Goal: Information Seeking & Learning: Learn about a topic

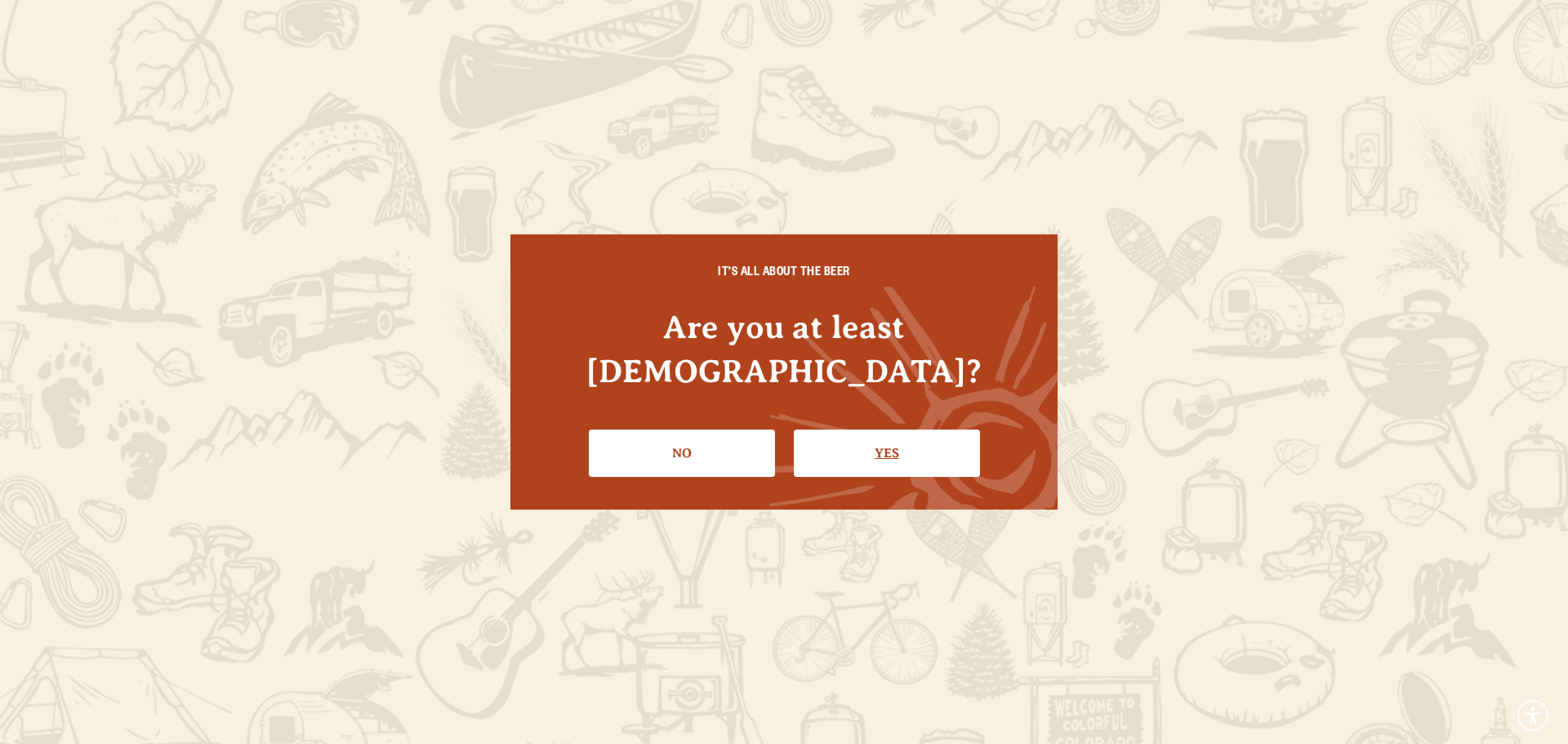
click at [865, 433] on link "Yes" at bounding box center [886, 453] width 187 height 47
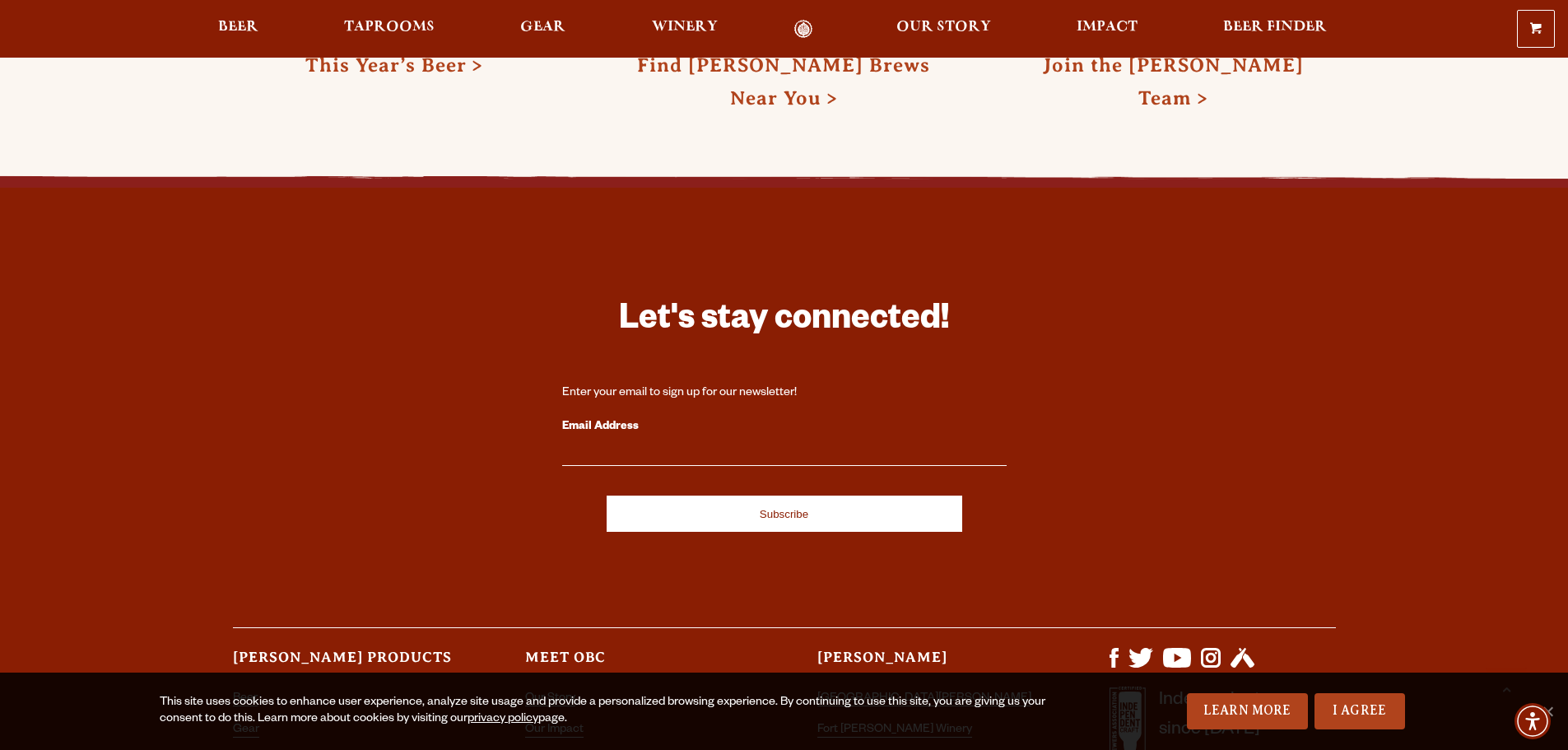
scroll to position [4917, 0]
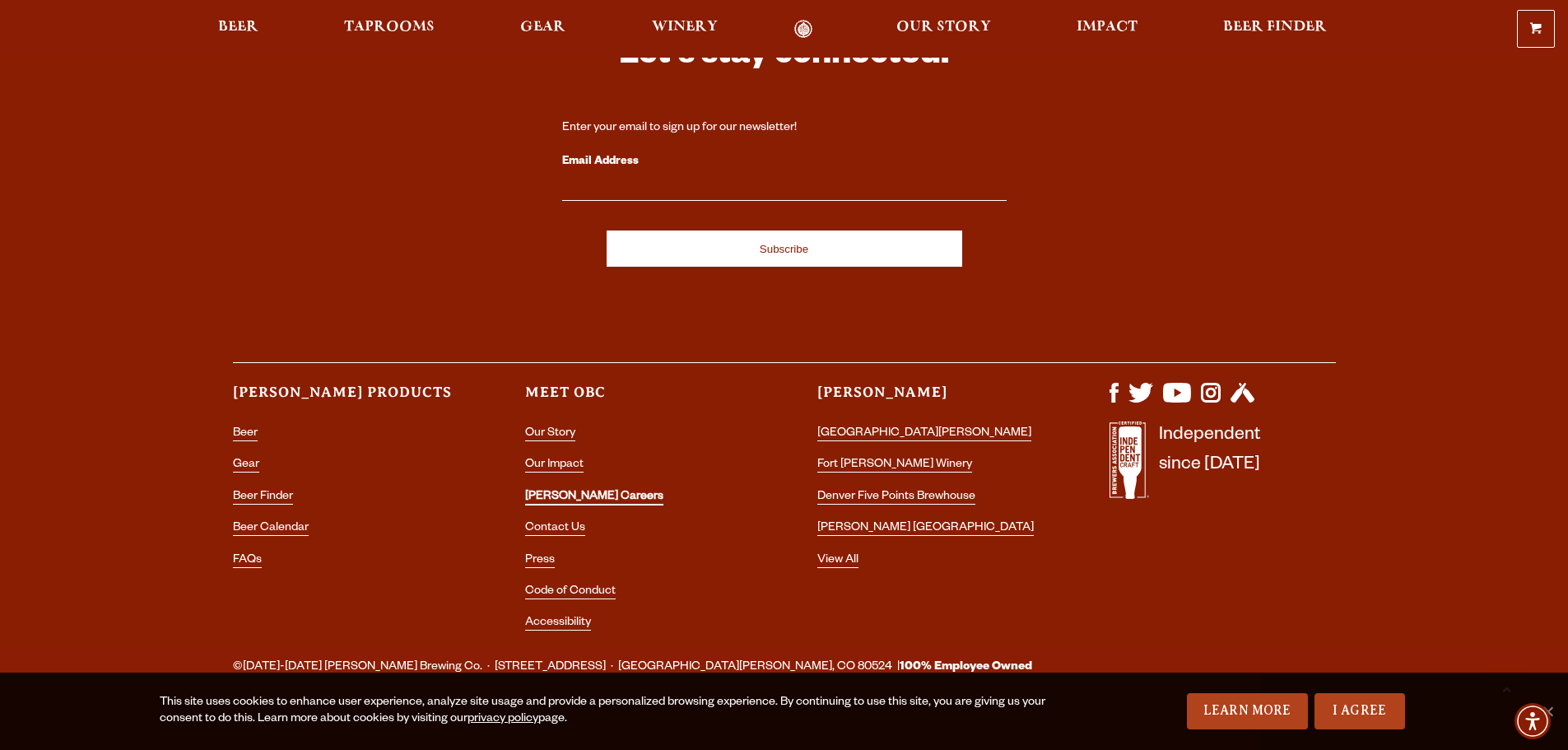
click at [546, 491] on link "[PERSON_NAME] Careers" at bounding box center [593, 498] width 138 height 14
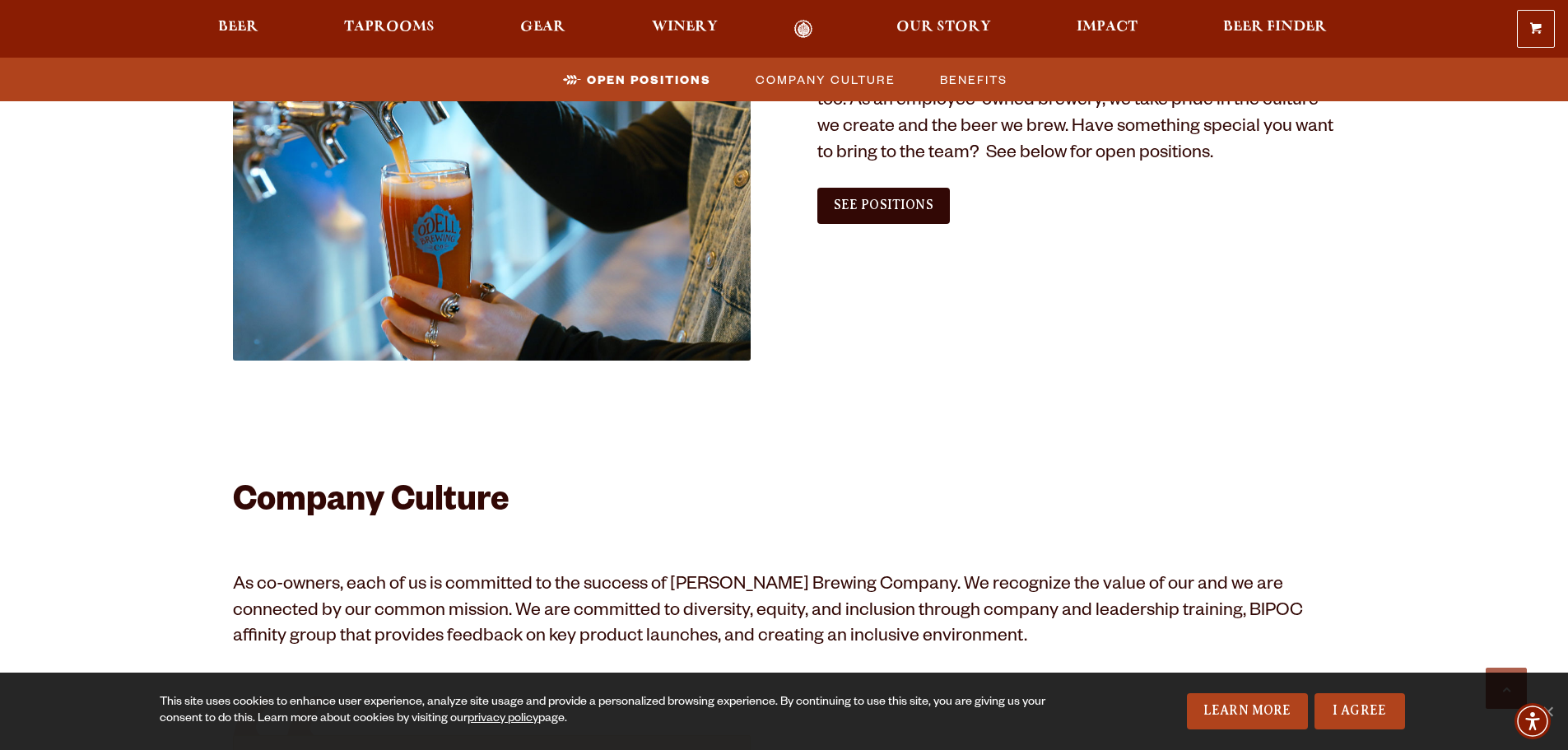
scroll to position [878, 0]
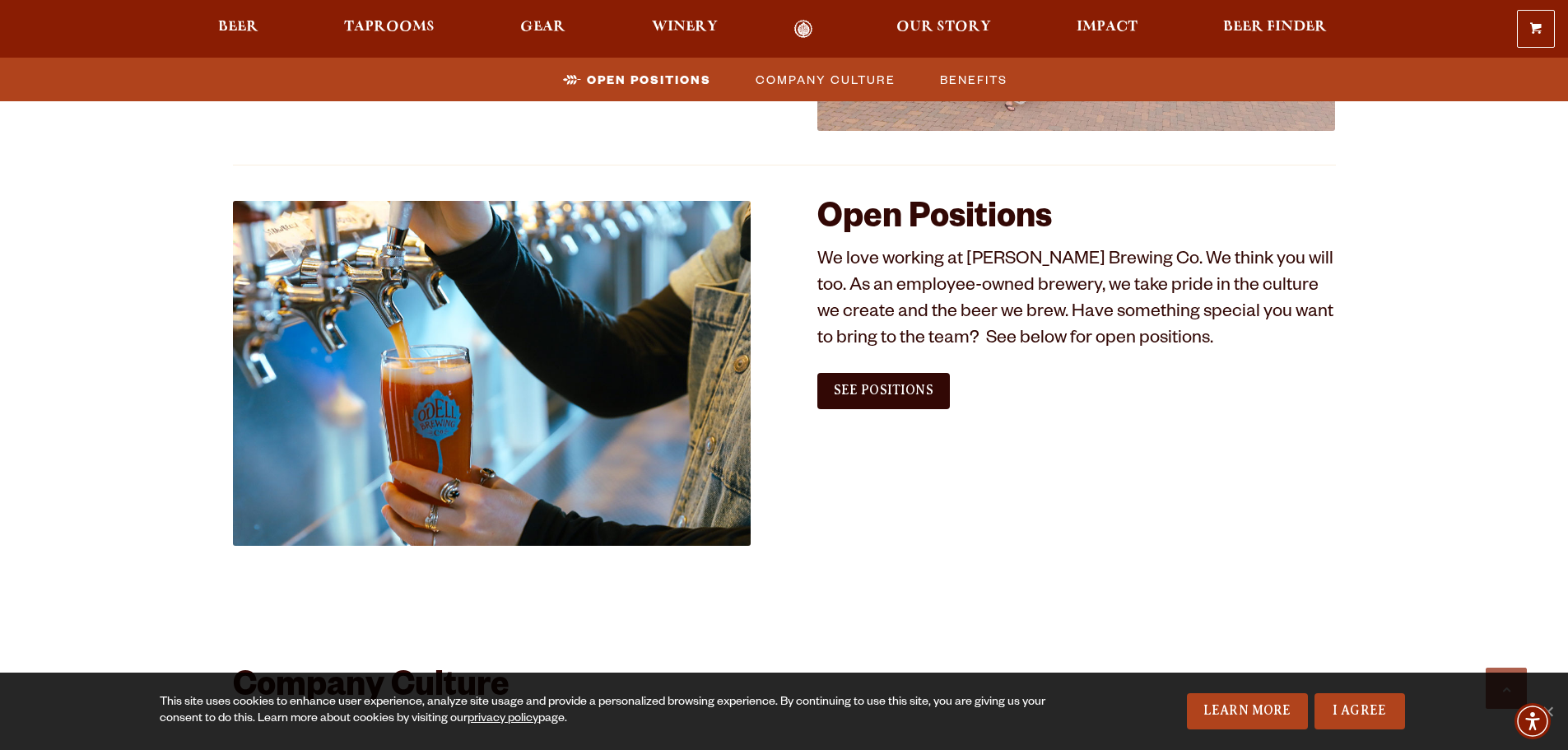
click at [900, 412] on div "Open Positions We love working at [PERSON_NAME] Brewing Co. We think you will t…" at bounding box center [1077, 311] width 519 height 221
click at [905, 398] on link "See Positions" at bounding box center [883, 392] width 132 height 37
